Goal: Task Accomplishment & Management: Manage account settings

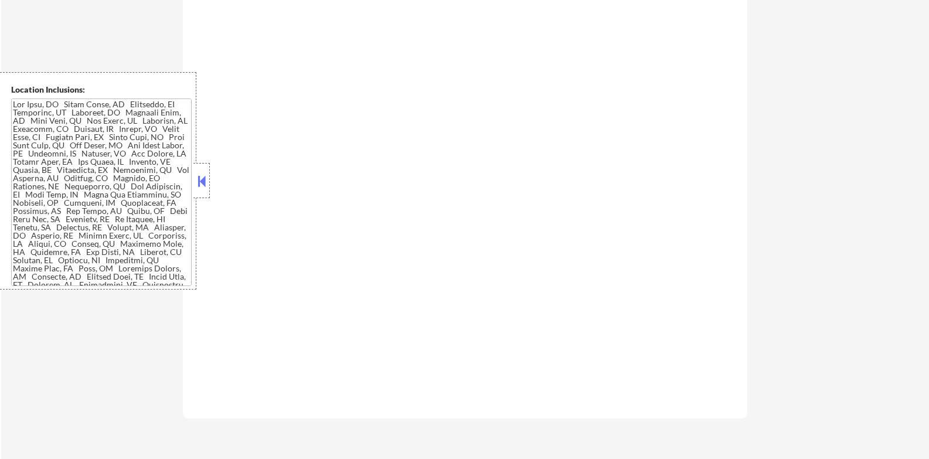
scroll to position [586, 0]
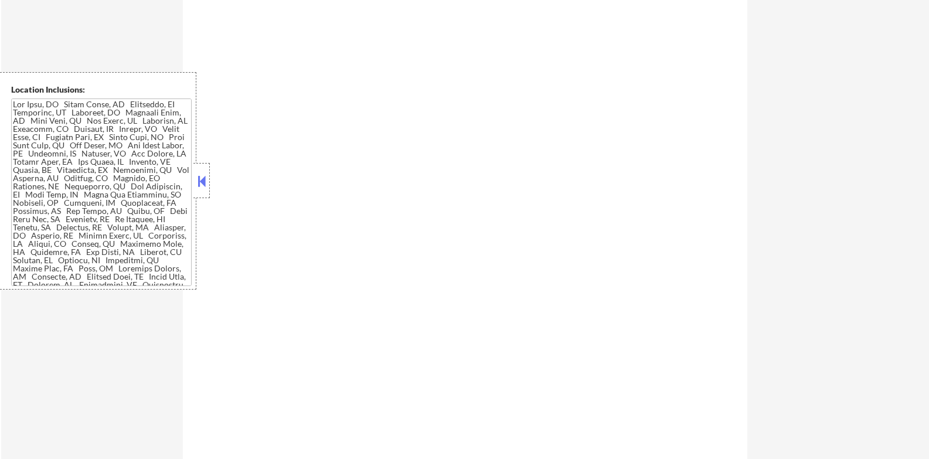
click at [202, 187] on button at bounding box center [201, 181] width 13 height 18
select select ""pending""
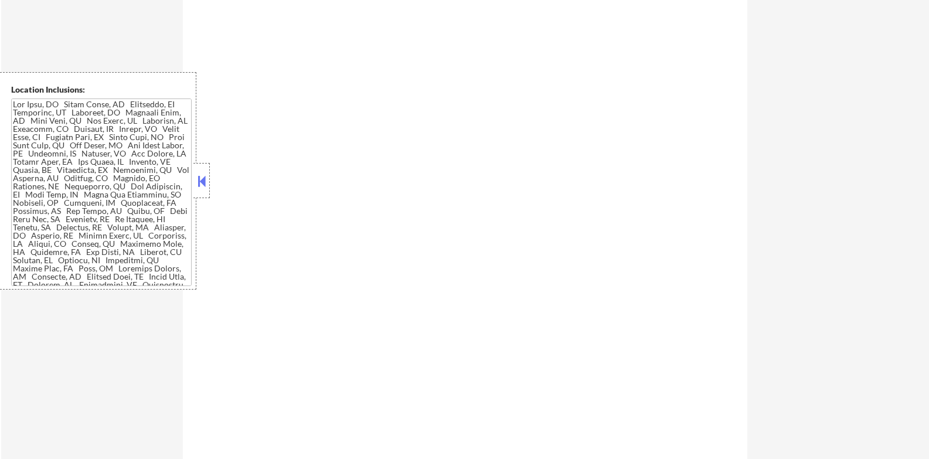
select select ""pending""
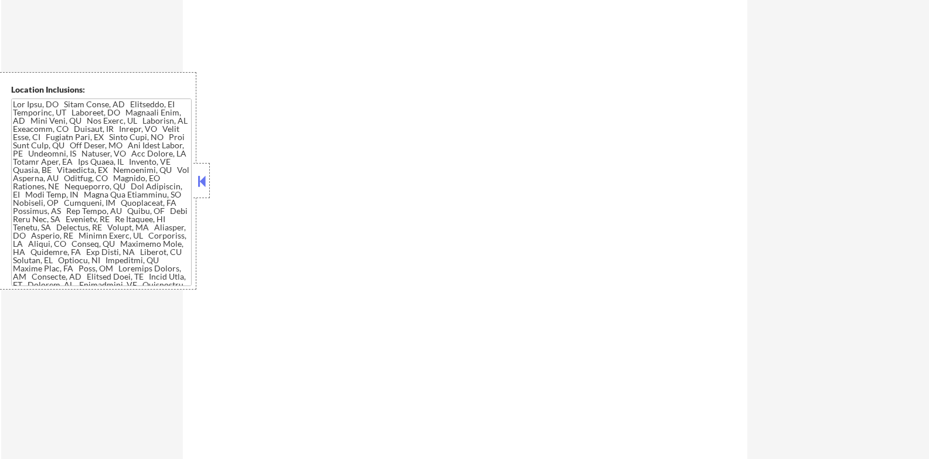
select select ""pending""
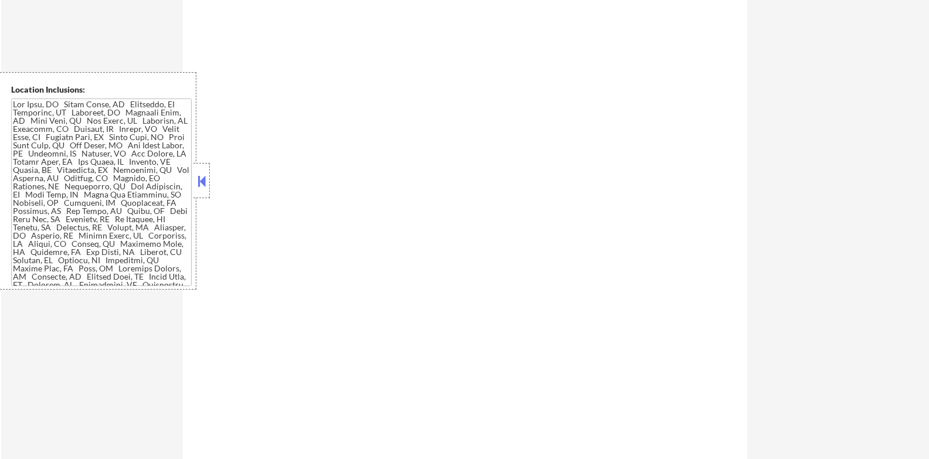
select select ""pending""
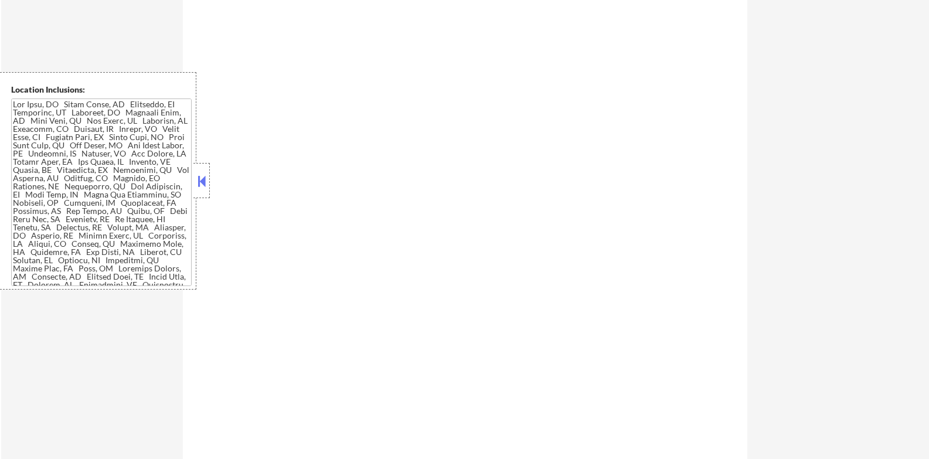
select select ""pending""
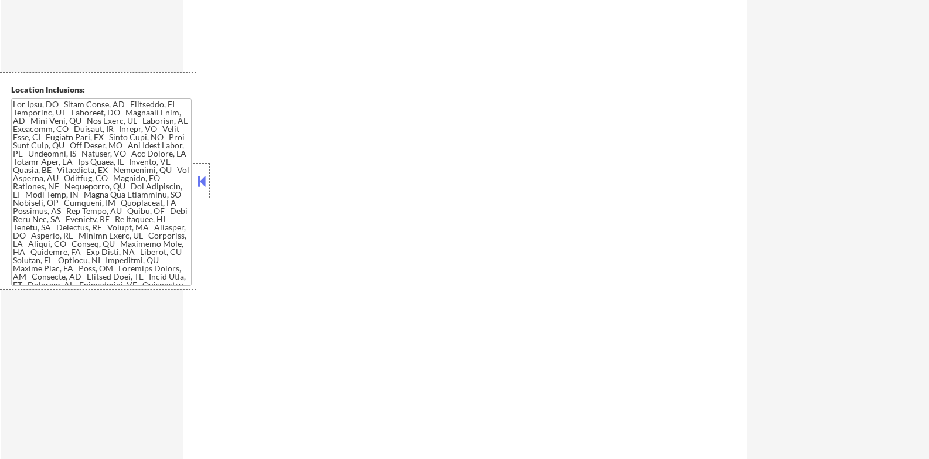
select select ""pending""
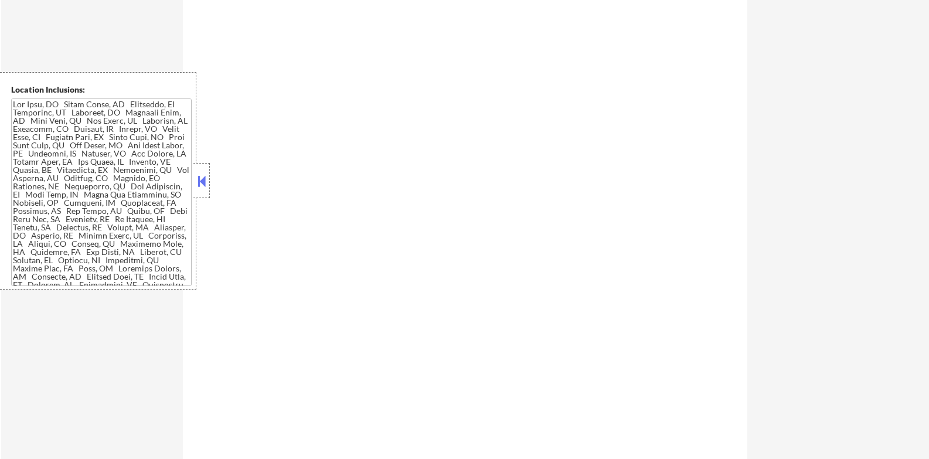
select select ""pending""
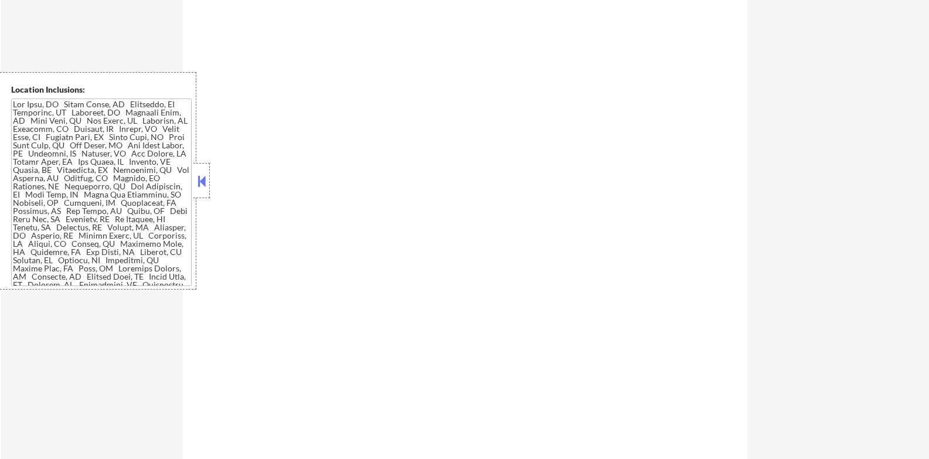
select select ""pending""
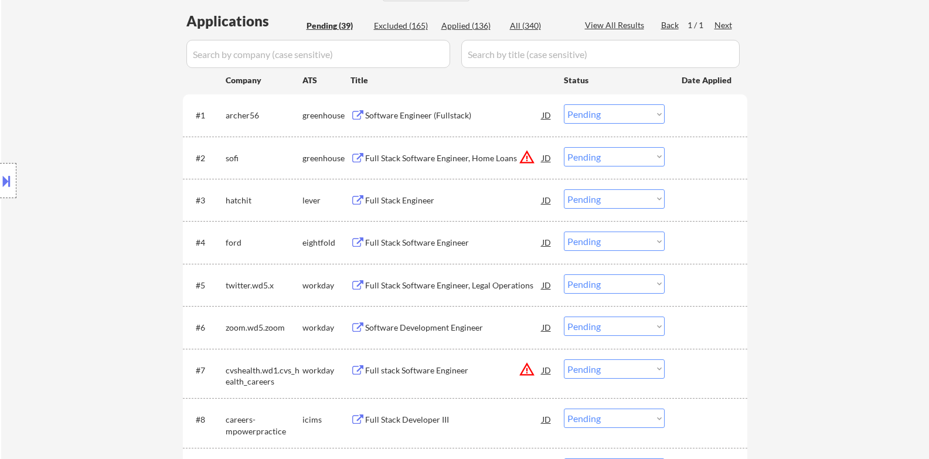
scroll to position [293, 0]
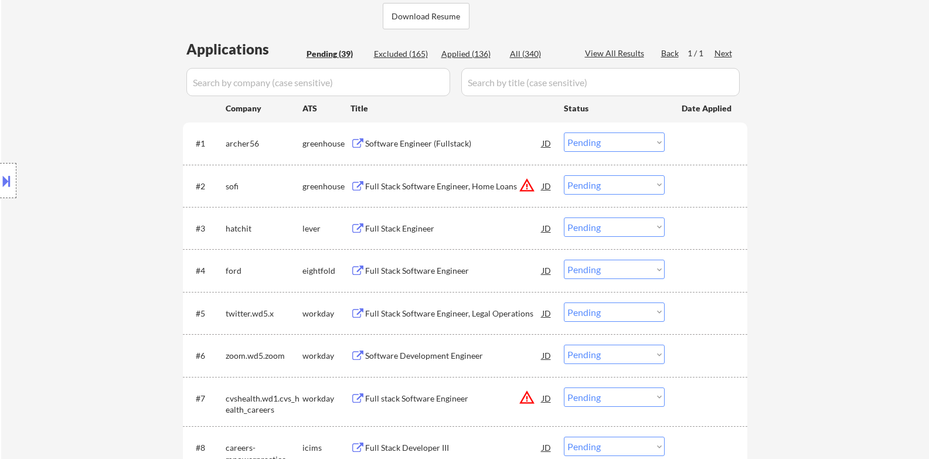
click at [429, 144] on div "Software Engineer (Fullstack)" at bounding box center [453, 144] width 177 height 12
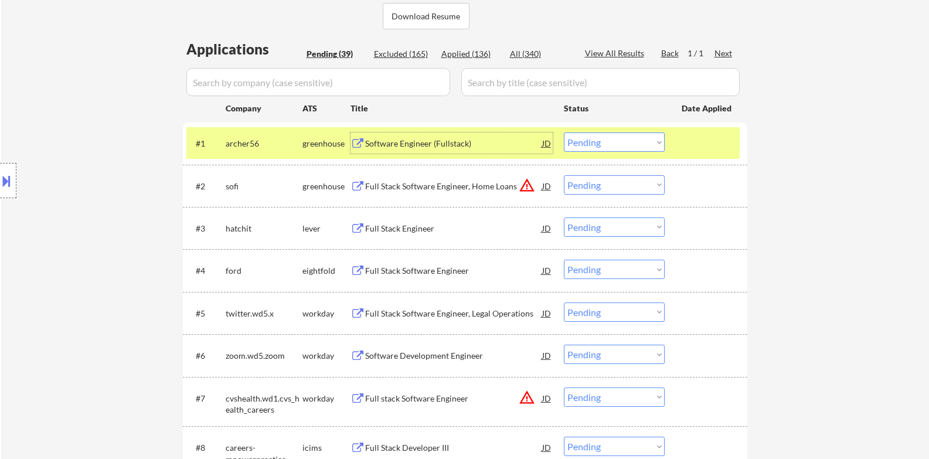
drag, startPoint x: 640, startPoint y: 144, endPoint x: 640, endPoint y: 149, distance: 5.9
click at [640, 144] on select "Choose an option... Pending Applied Excluded (Questions) Excluded (Expired) Exc…" at bounding box center [614, 141] width 101 height 19
click at [564, 132] on select "Choose an option... Pending Applied Excluded (Questions) Excluded (Expired) Exc…" at bounding box center [614, 141] width 101 height 19
click at [527, 186] on button "warning_amber" at bounding box center [527, 185] width 16 height 16
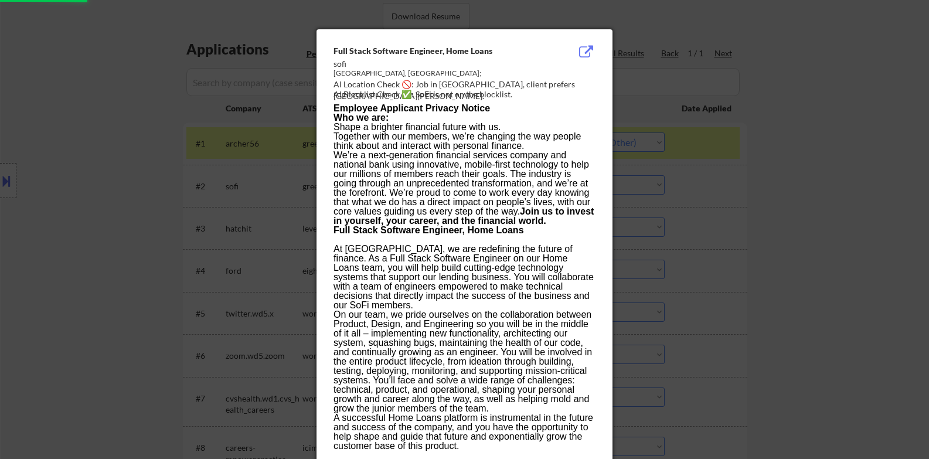
click at [749, 191] on div at bounding box center [464, 229] width 929 height 459
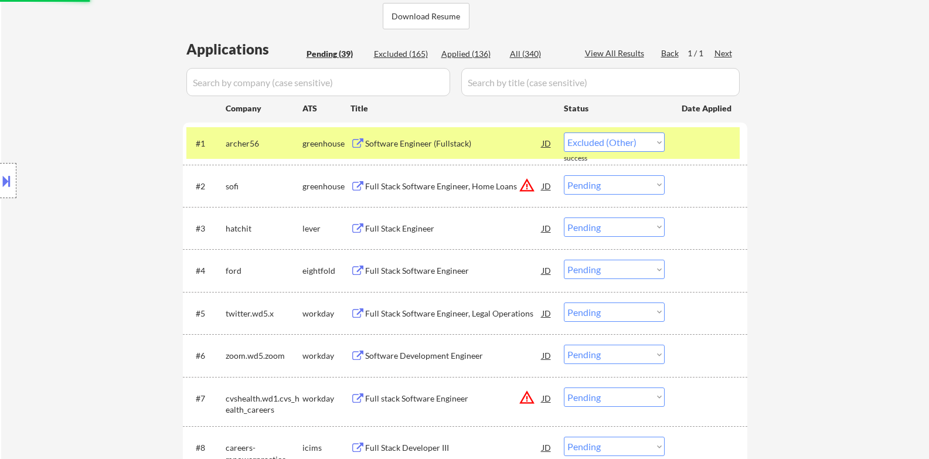
click at [0, 185] on button at bounding box center [6, 180] width 13 height 19
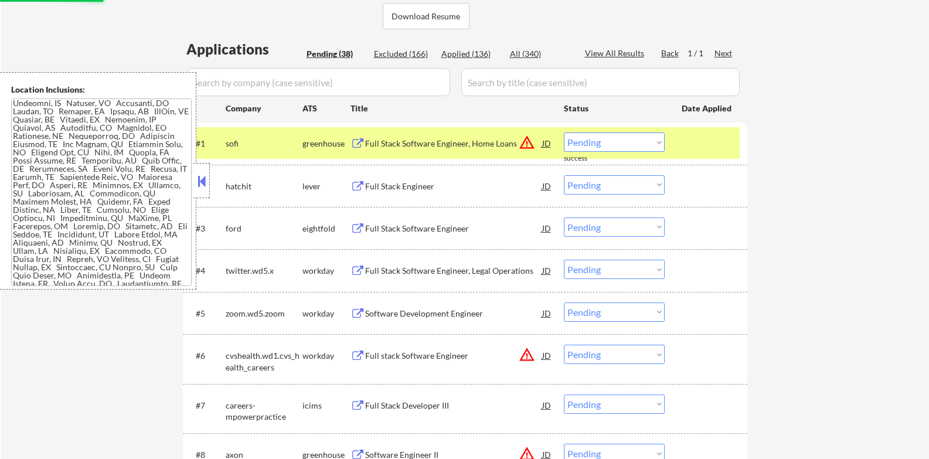
scroll to position [333, 0]
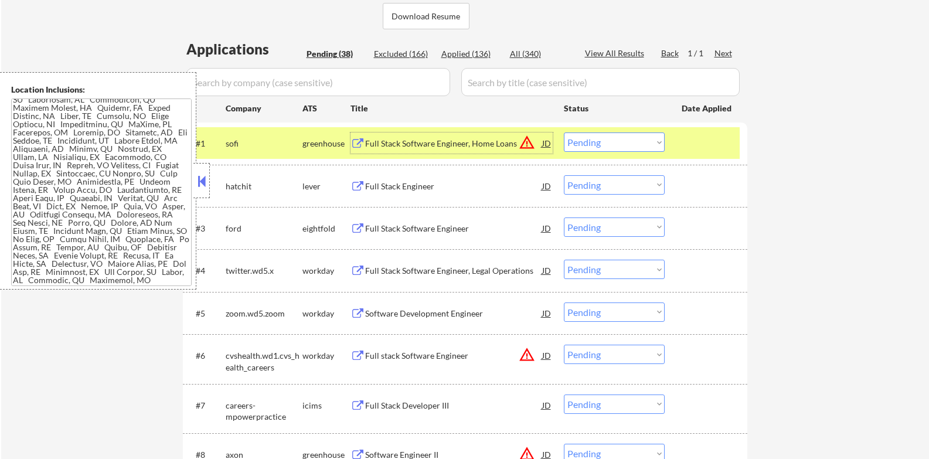
click at [464, 144] on div "Full Stack Software Engineer, Home Loans" at bounding box center [453, 144] width 177 height 12
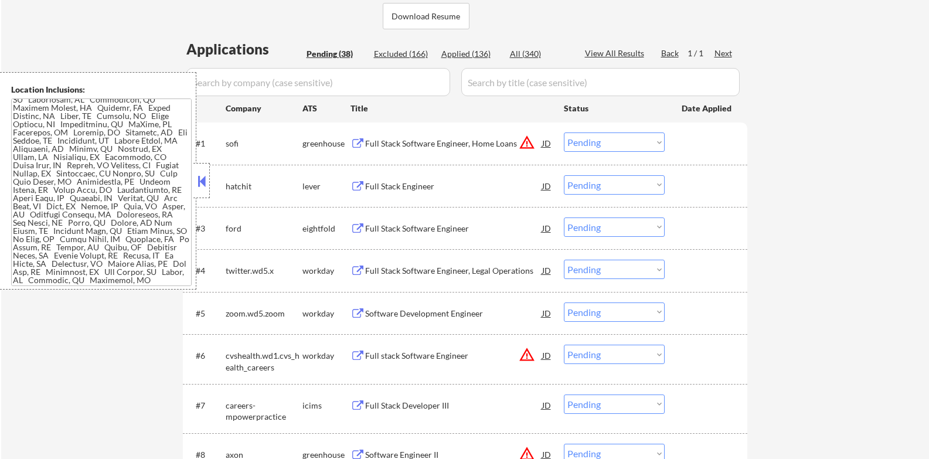
click at [200, 182] on button at bounding box center [201, 181] width 13 height 18
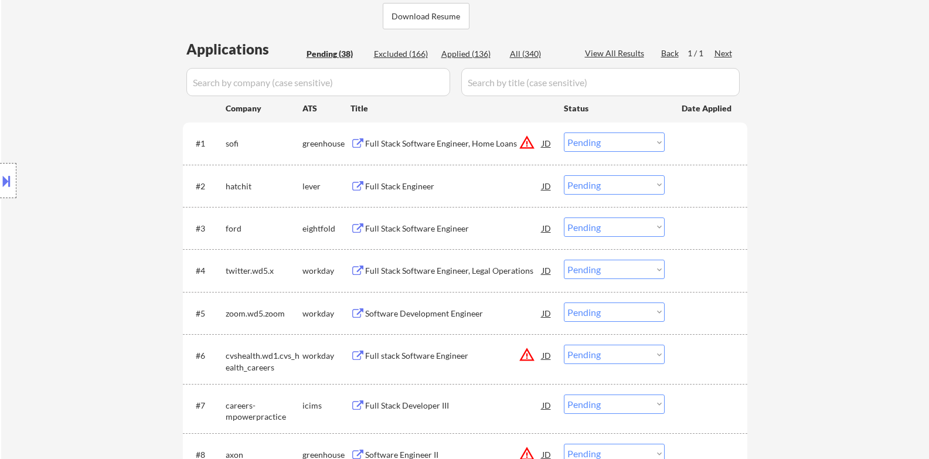
click at [629, 140] on select "Choose an option... Pending Applied Excluded (Questions) Excluded (Expired) Exc…" at bounding box center [614, 141] width 101 height 19
click at [564, 132] on select "Choose an option... Pending Applied Excluded (Questions) Excluded (Expired) Exc…" at bounding box center [614, 141] width 101 height 19
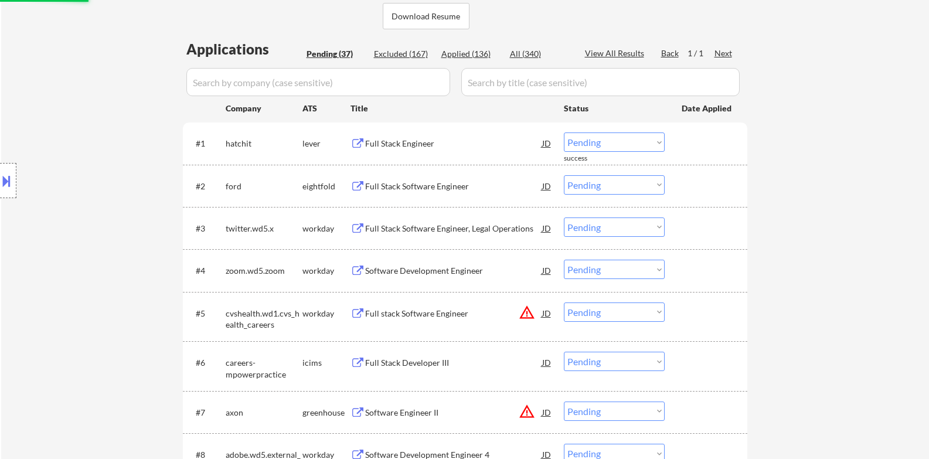
click at [424, 142] on div "Full Stack Engineer" at bounding box center [453, 144] width 177 height 12
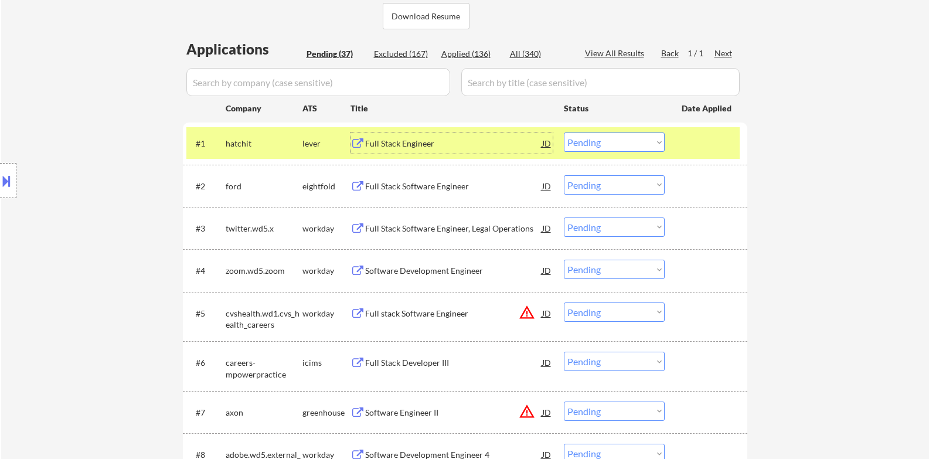
click at [434, 140] on div "Full Stack Engineer" at bounding box center [453, 144] width 177 height 12
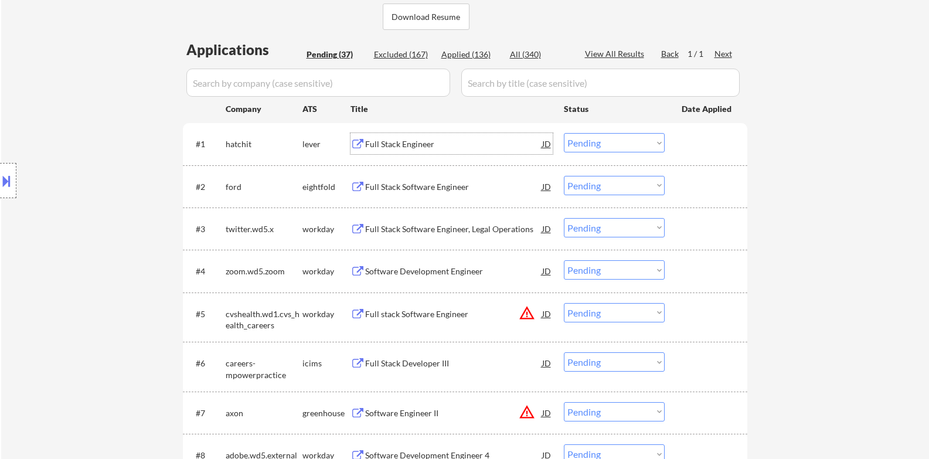
scroll to position [293, 0]
click at [597, 147] on select "Choose an option... Pending Applied Excluded (Questions) Excluded (Expired) Exc…" at bounding box center [614, 141] width 101 height 19
click at [564, 132] on select "Choose an option... Pending Applied Excluded (Questions) Excluded (Expired) Exc…" at bounding box center [614, 141] width 101 height 19
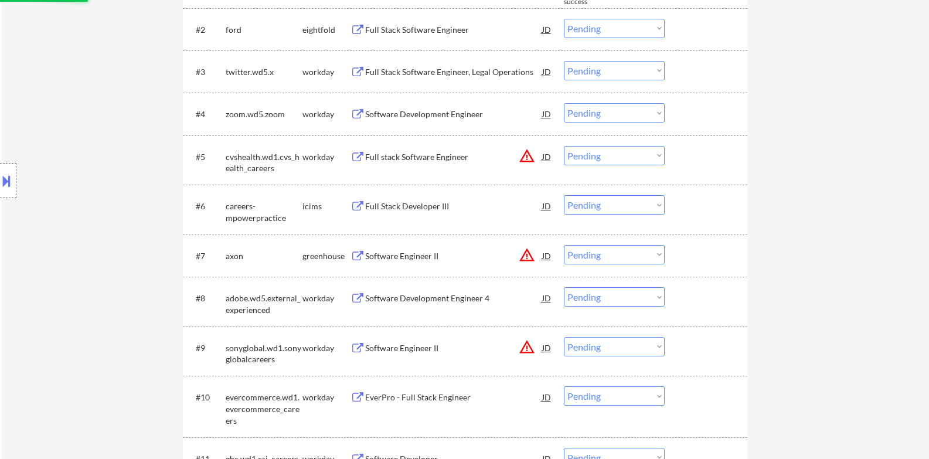
scroll to position [488, 0]
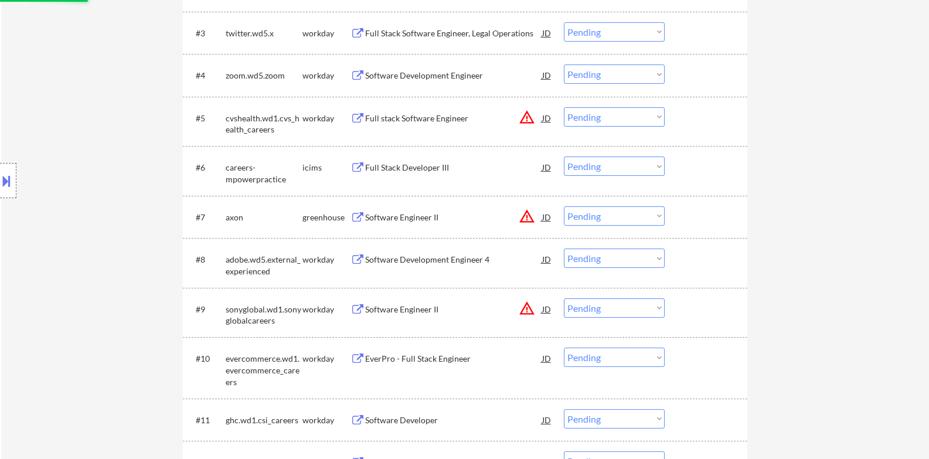
select select ""pending""
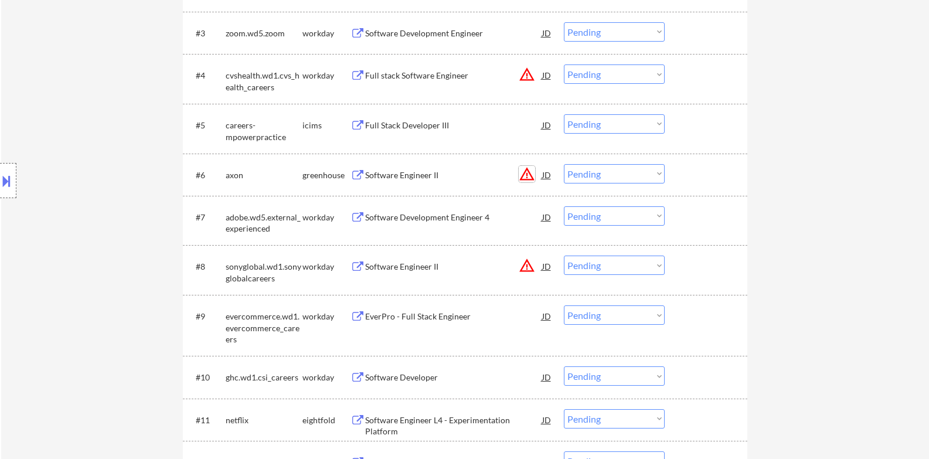
click at [532, 171] on button "warning_amber" at bounding box center [527, 174] width 16 height 16
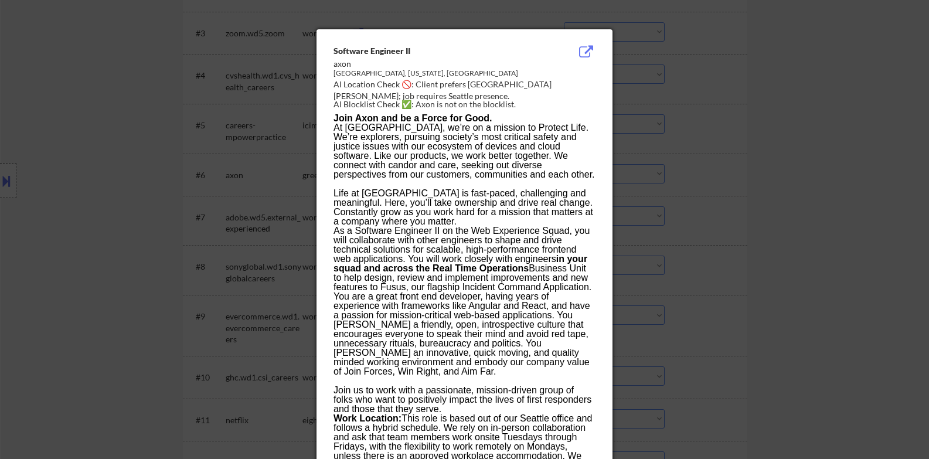
click at [743, 208] on div at bounding box center [464, 229] width 929 height 459
